Goal: Obtain resource: Download file/media

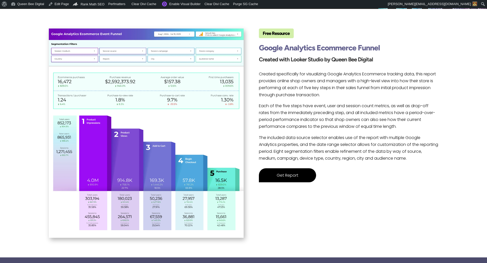
click at [294, 174] on link "Get Report" at bounding box center [287, 175] width 57 height 14
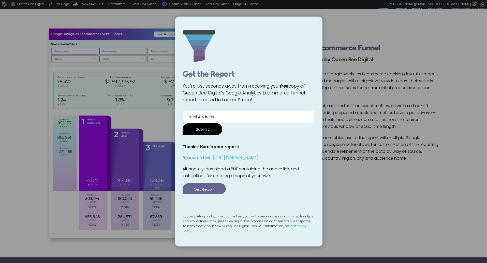
click at [360, 185] on div "× Get the Report You're just seconds away from receiving your free copy of Quee…" at bounding box center [243, 131] width 487 height 263
click at [347, 172] on div "× Get the Report You're just seconds away from receiving your free copy of Quee…" at bounding box center [243, 131] width 487 height 263
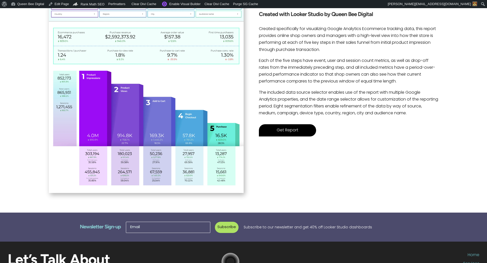
scroll to position [134, 0]
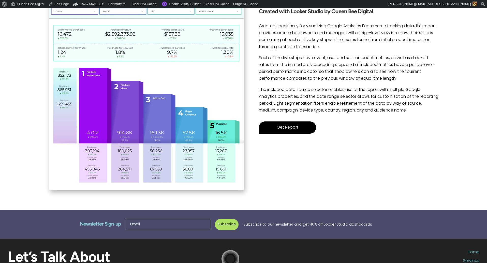
click at [287, 128] on link "Get Report" at bounding box center [287, 127] width 57 height 12
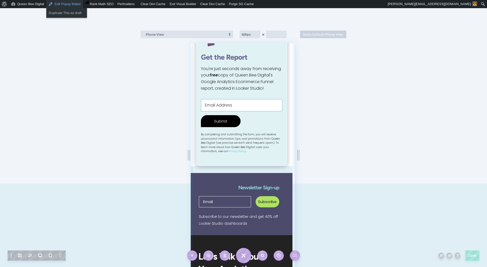
click at [71, 5] on link "Edit Popup Maker" at bounding box center [64, 4] width 37 height 8
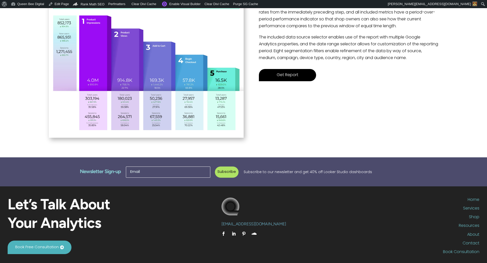
scroll to position [190, 0]
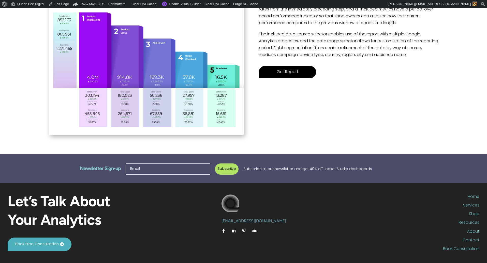
click at [290, 76] on link "Get Report" at bounding box center [287, 72] width 57 height 12
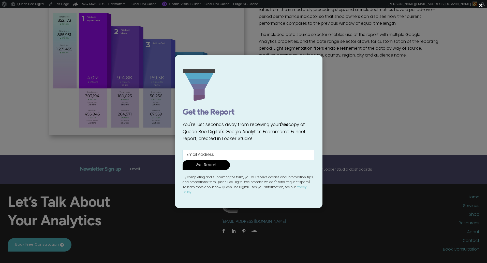
scroll to position [189, 2]
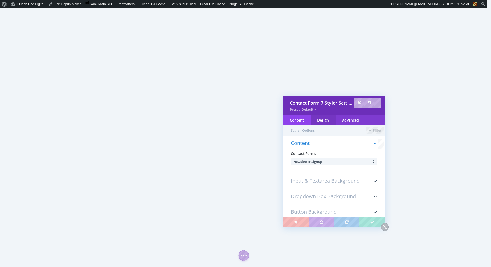
click at [327, 120] on div "Design" at bounding box center [323, 120] width 25 height 10
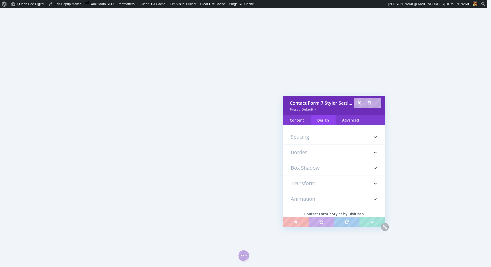
scroll to position [91, 0]
click at [306, 133] on h3 "Spacing" at bounding box center [334, 129] width 86 height 15
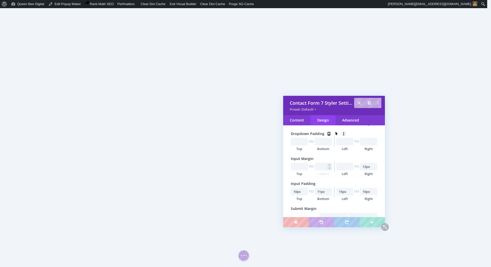
scroll to position [126, 0]
click at [299, 166] on input "text" at bounding box center [299, 166] width 17 height 8
type input "15px"
paste input "15px"
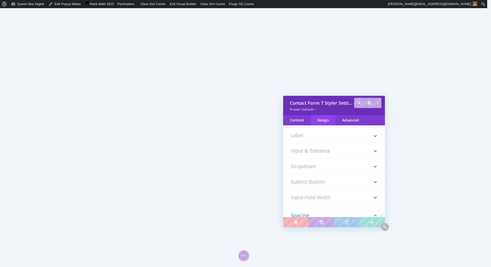
scroll to position [0, 0]
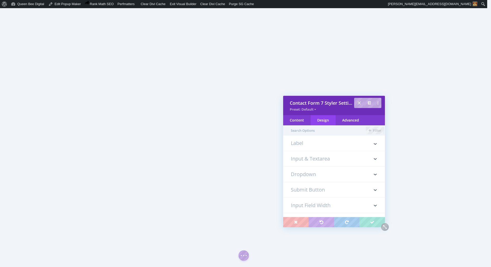
type input "15px"
click at [347, 157] on h3 "Input & Textarea" at bounding box center [334, 158] width 86 height 15
click at [346, 148] on h3 "Input Field Width" at bounding box center [334, 146] width 86 height 15
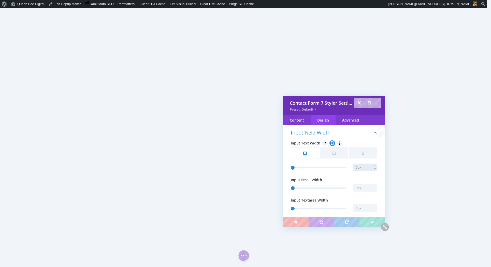
click at [360, 167] on input "text" at bounding box center [365, 167] width 24 height 8
type input "300"
type input "400px"
type input "400"
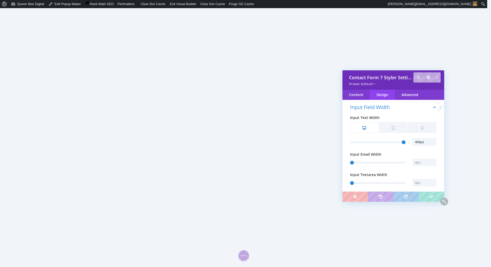
drag, startPoint x: 350, startPoint y: 98, endPoint x: 409, endPoint y: 73, distance: 64.3
click at [409, 73] on div "Contact Form 7 Styler Settings Preset: Default" at bounding box center [393, 79] width 102 height 19
click at [415, 141] on input "400px" at bounding box center [424, 142] width 24 height 8
type input "450px"
type input "450"
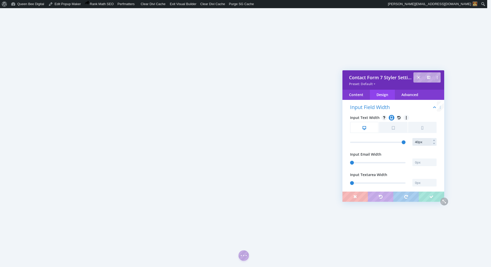
type input "400px"
type input "400"
type input "420px"
type input "420"
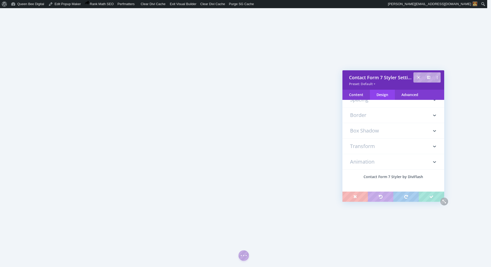
scroll to position [199, 0]
type input "420px"
click at [373, 133] on h3 "Spacing" at bounding box center [393, 132] width 86 height 15
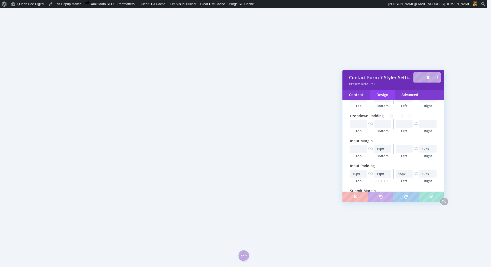
scroll to position [141, 0]
click at [380, 124] on input "15px" at bounding box center [382, 126] width 17 height 8
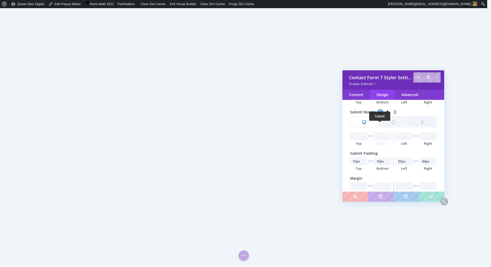
scroll to position [196, 0]
type input "20px"
click at [378, 137] on input "text" at bounding box center [382, 137] width 17 height 8
type input "15px"
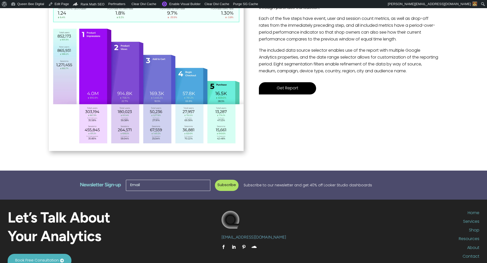
scroll to position [174, 0]
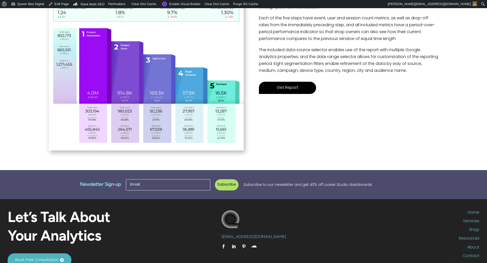
click at [289, 88] on link "Get Report" at bounding box center [287, 88] width 57 height 12
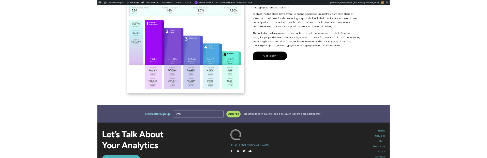
scroll to position [171, 0]
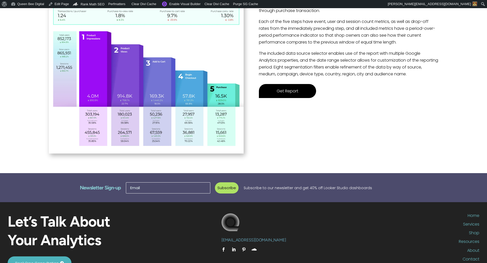
click at [291, 94] on link "Get Report" at bounding box center [287, 91] width 57 height 14
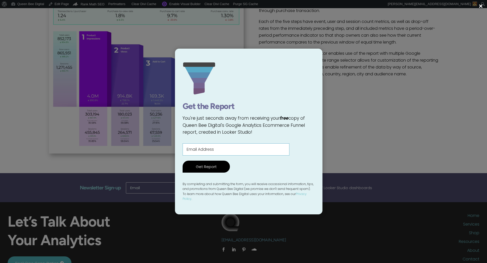
click at [246, 149] on input "Contact form" at bounding box center [236, 149] width 107 height 12
type input "[EMAIL_ADDRESS][DOMAIN_NAME]"
click at [208, 168] on input "Get Report" at bounding box center [206, 166] width 47 height 12
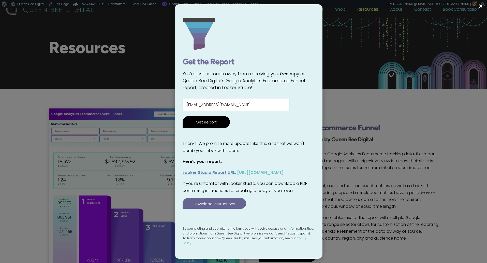
scroll to position [7, 0]
